Goal: Navigation & Orientation: Find specific page/section

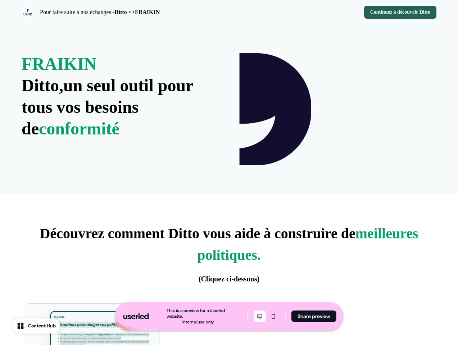
click at [259, 317] on icon "Desktop mode" at bounding box center [259, 317] width 9 height 6
click at [272, 317] on icon "Mobile mode" at bounding box center [273, 317] width 9 height 6
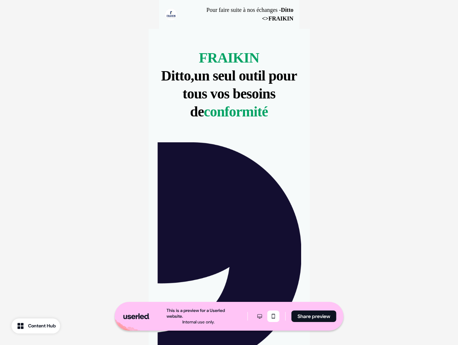
click at [313, 317] on button "Share preview" at bounding box center [313, 317] width 45 height 12
click at [229, 12] on p "Pour faire suite à nos échanges - Ditto <>FRAIKIN" at bounding box center [238, 14] width 110 height 17
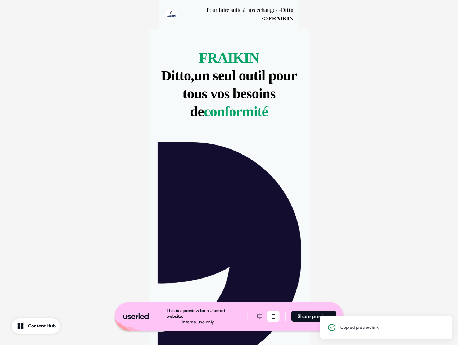
click at [229, 109] on span "conformité" at bounding box center [236, 112] width 64 height 16
